Goal: Participate in discussion: Engage in conversation with other users on a specific topic

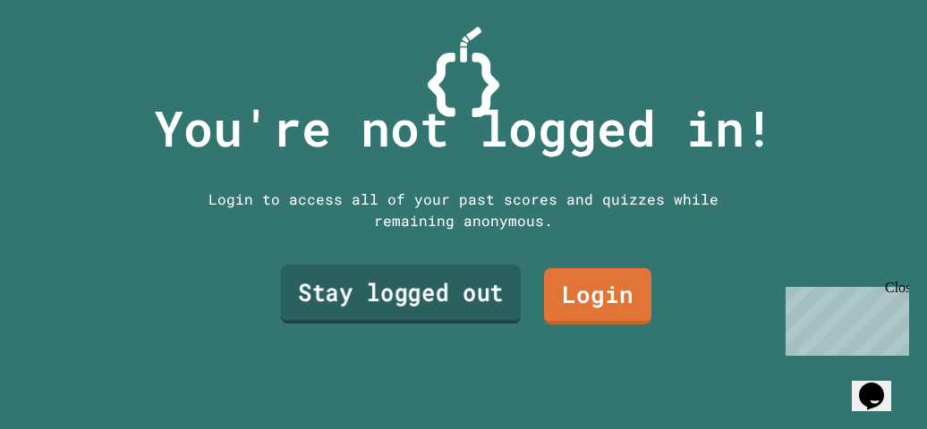
click at [426, 268] on link "Stay logged out" at bounding box center [401, 294] width 240 height 59
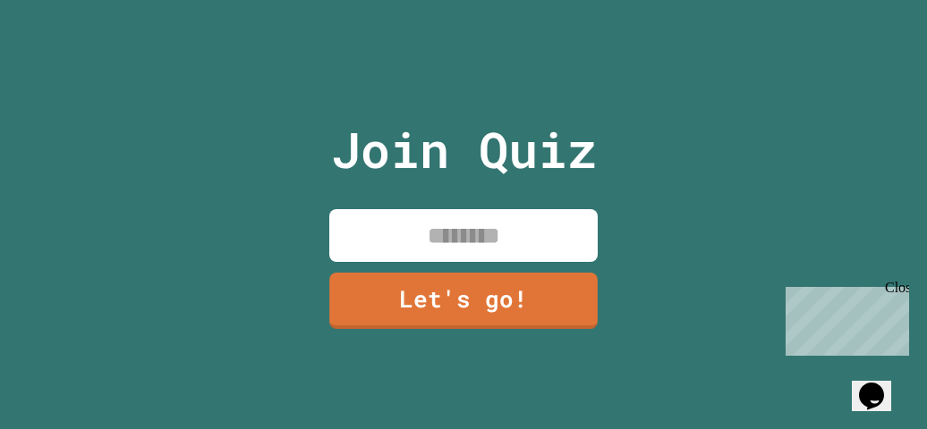
click at [474, 242] on input at bounding box center [463, 235] width 268 height 53
type input "**********"
drag, startPoint x: 474, startPoint y: 242, endPoint x: 293, endPoint y: 317, distance: 195.7
click at [293, 317] on div "**********" at bounding box center [463, 214] width 927 height 429
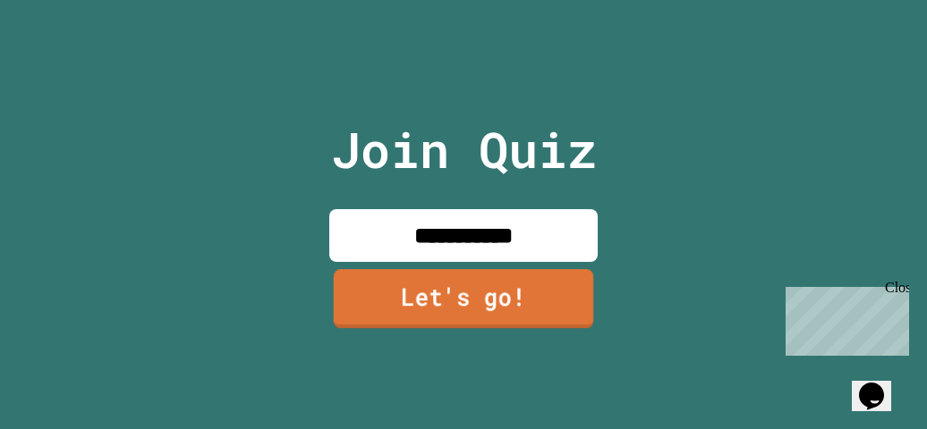
click at [522, 279] on link "Let's go!" at bounding box center [464, 298] width 260 height 59
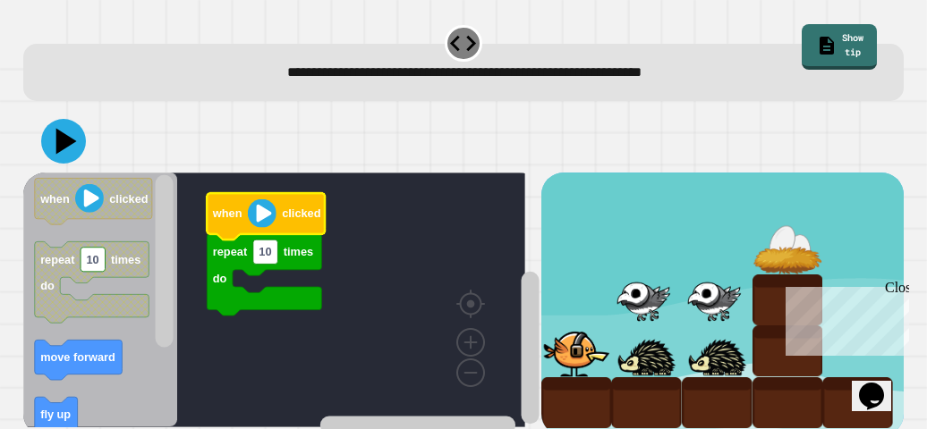
click at [313, 233] on icon "Blockly Workspace" at bounding box center [266, 216] width 118 height 47
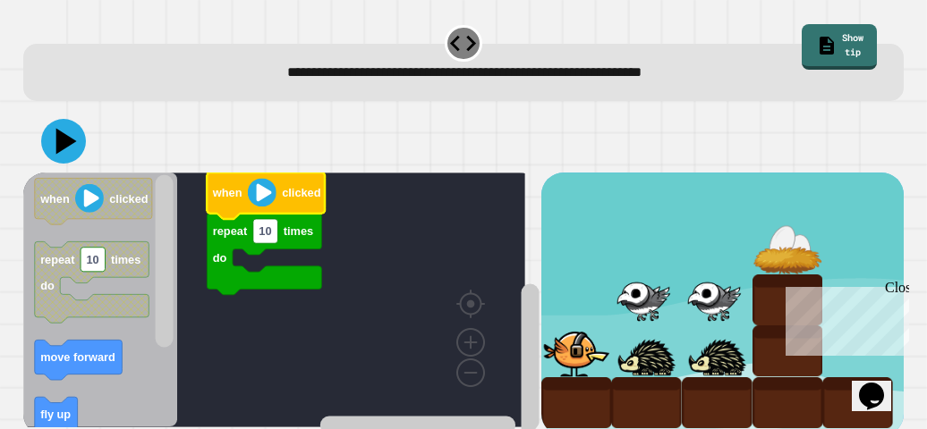
drag, startPoint x: 392, startPoint y: 114, endPoint x: 398, endPoint y: 69, distance: 45.2
click at [398, 69] on div "**********" at bounding box center [464, 224] width 890 height 411
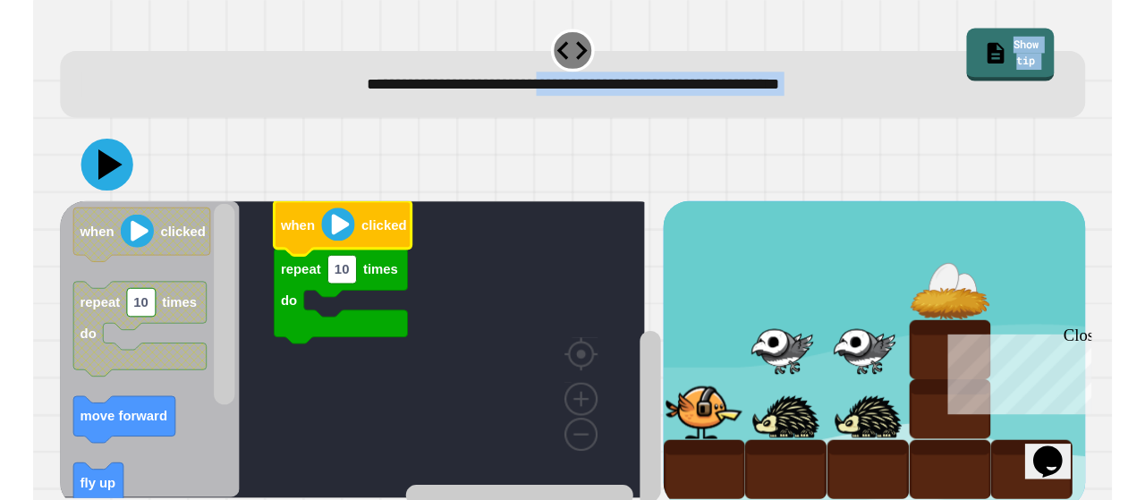
scroll to position [32, 0]
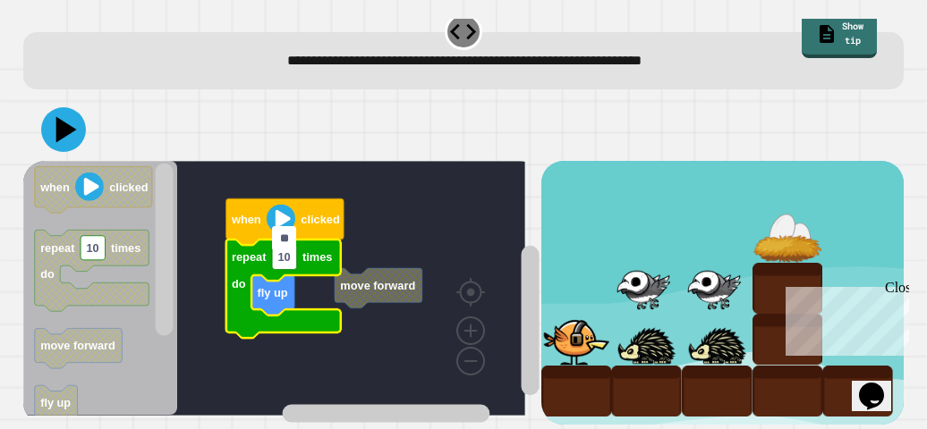
type input "*"
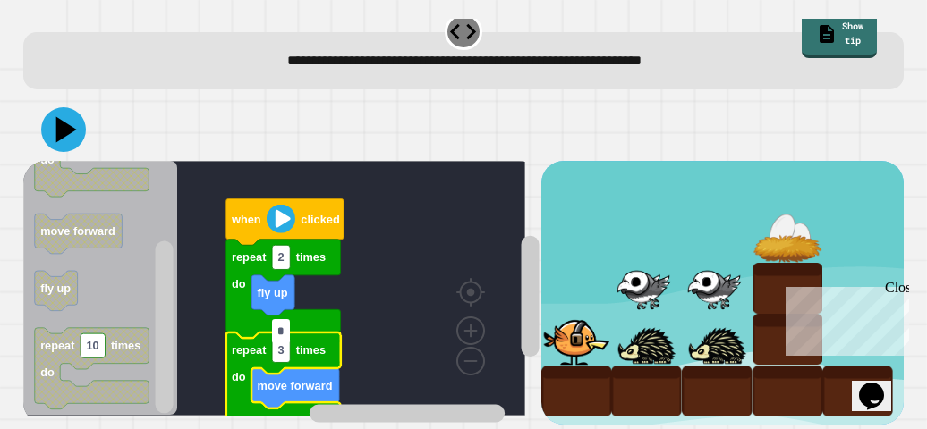
type input "*"
click at [58, 116] on icon at bounding box center [66, 129] width 21 height 26
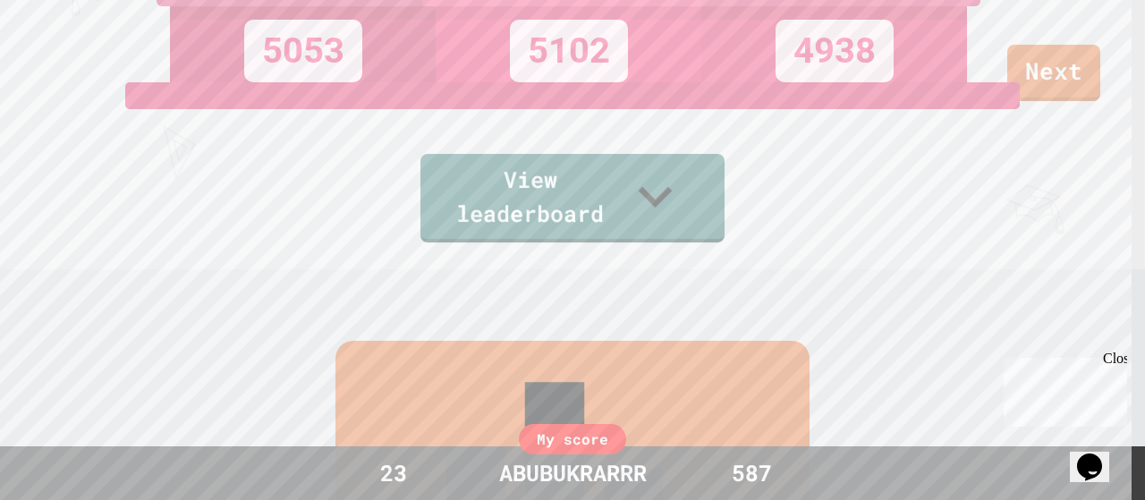
scroll to position [243, 0]
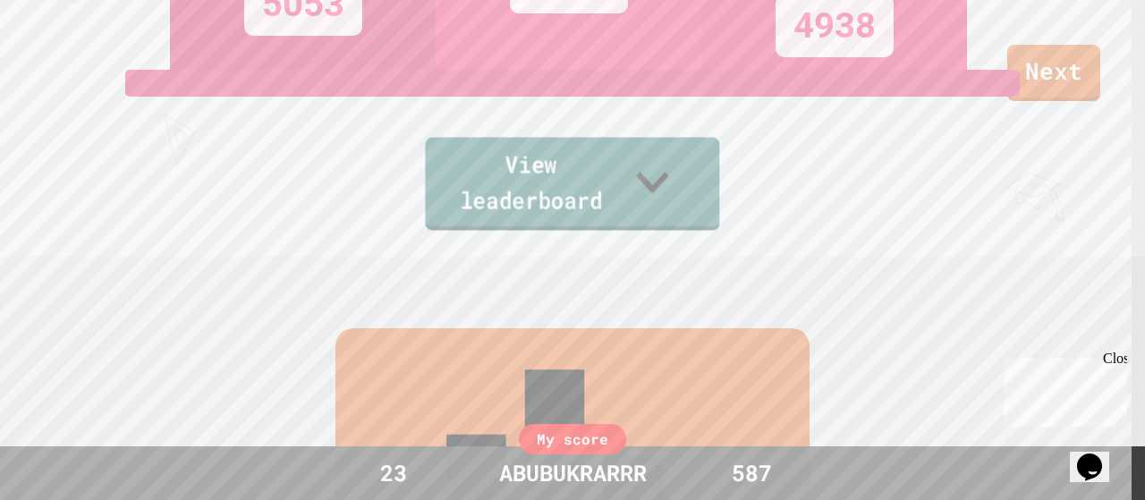
click at [607, 217] on link "View leaderboard" at bounding box center [572, 184] width 294 height 93
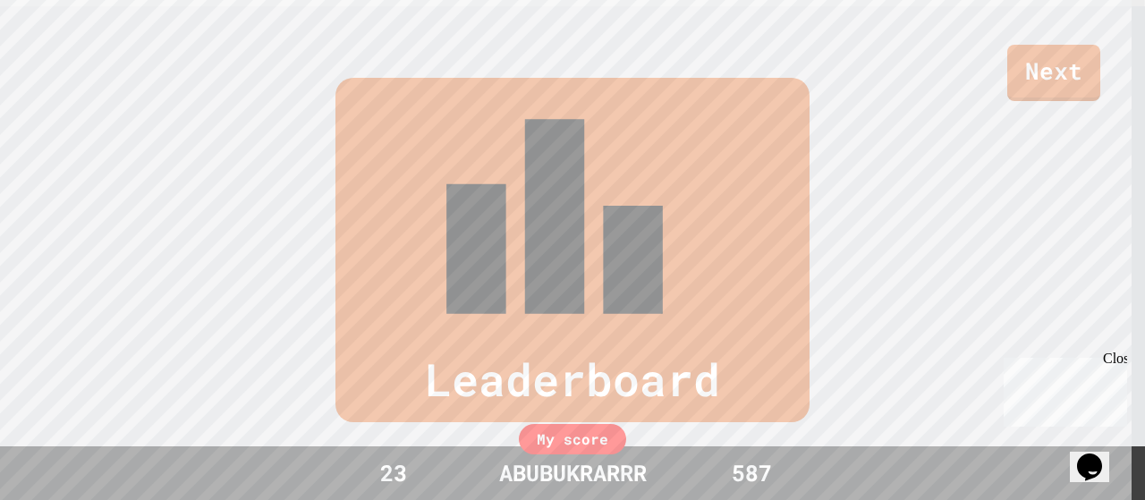
scroll to position [744, 0]
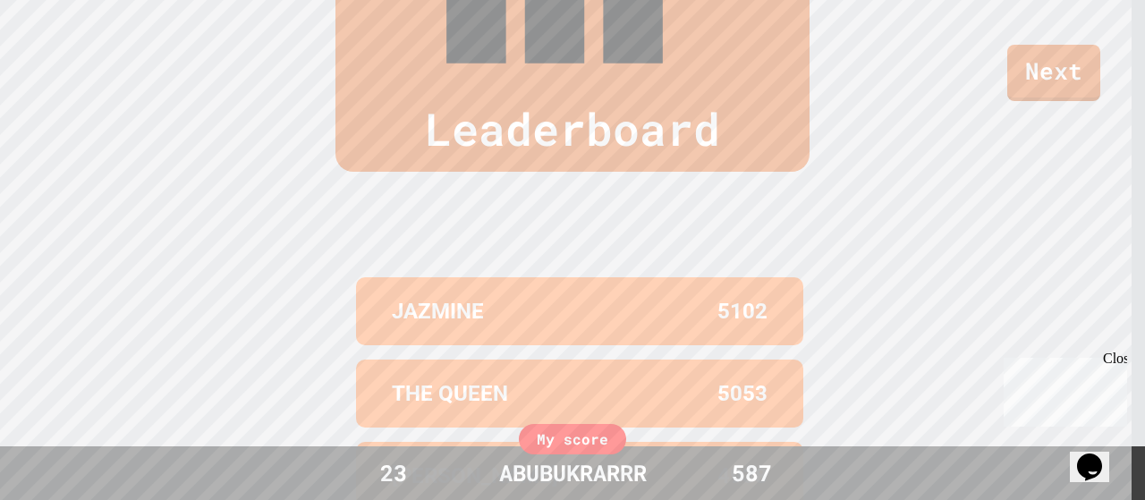
click at [592, 429] on div "My score" at bounding box center [572, 439] width 107 height 30
click at [926, 87] on link "Next" at bounding box center [1054, 70] width 89 height 59
